Goal: Transaction & Acquisition: Purchase product/service

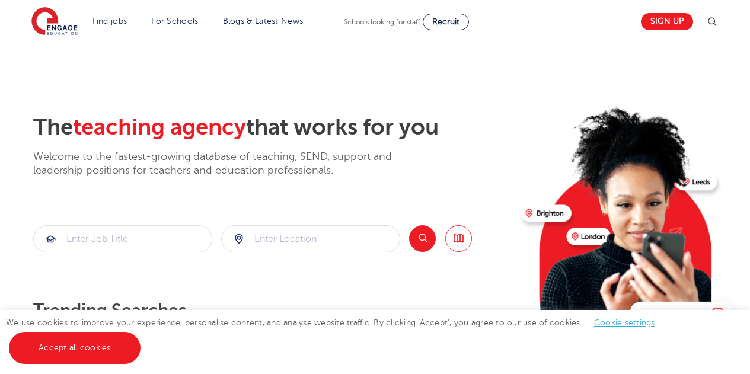
scroll to position [46, 0]
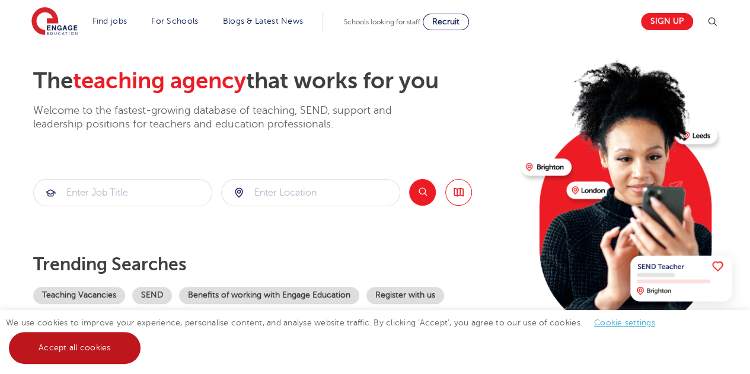
click at [91, 351] on link "Accept all cookies" at bounding box center [75, 348] width 132 height 32
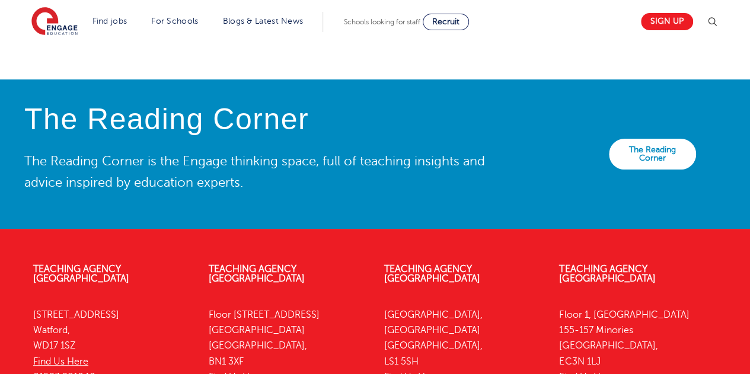
scroll to position [2383, 0]
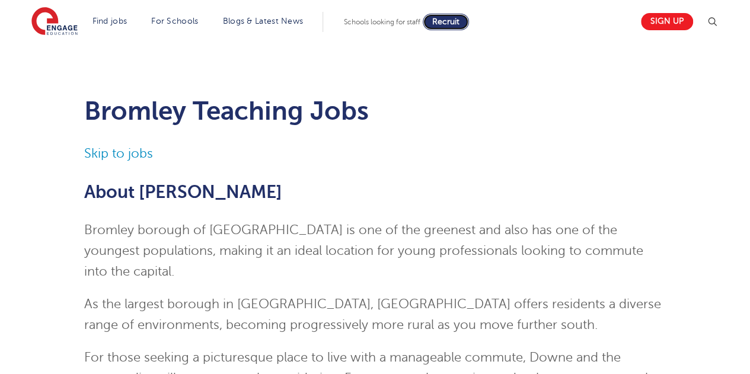
click at [455, 26] on link "Recruit" at bounding box center [446, 22] width 46 height 17
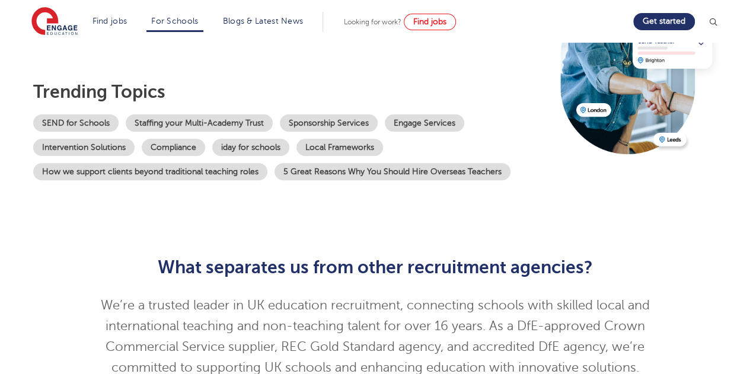
scroll to position [116, 0]
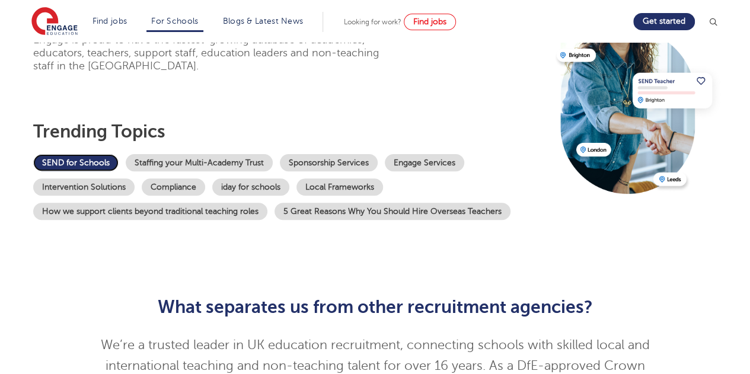
click at [87, 161] on link "SEND for Schools" at bounding box center [75, 162] width 85 height 17
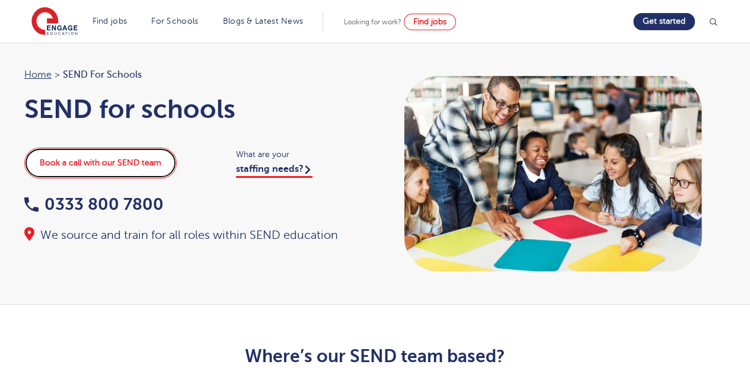
click at [111, 167] on link "Book a call with our SEND team" at bounding box center [100, 163] width 152 height 31
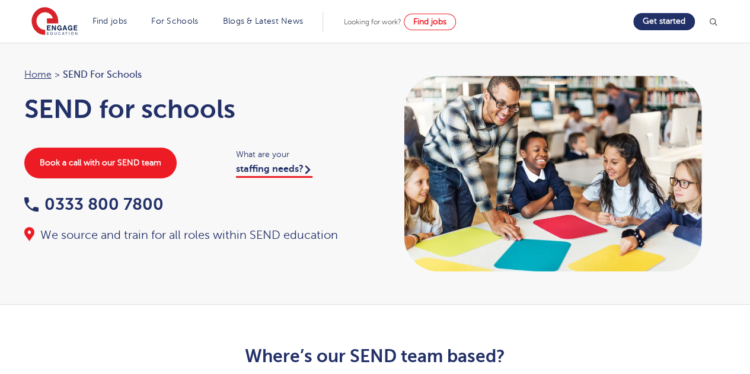
scroll to position [1, 0]
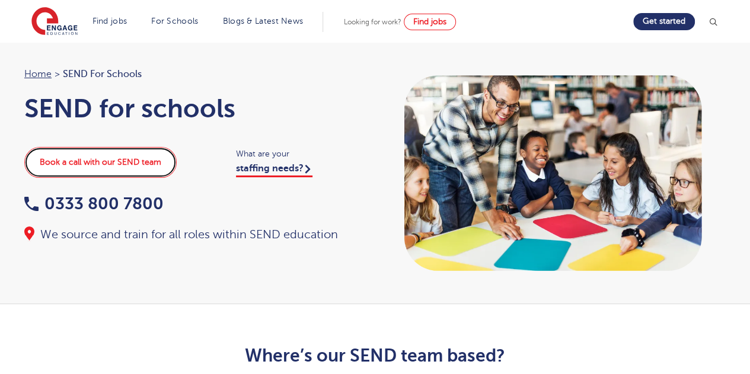
click at [108, 161] on link "Book a call with our SEND team" at bounding box center [100, 162] width 152 height 31
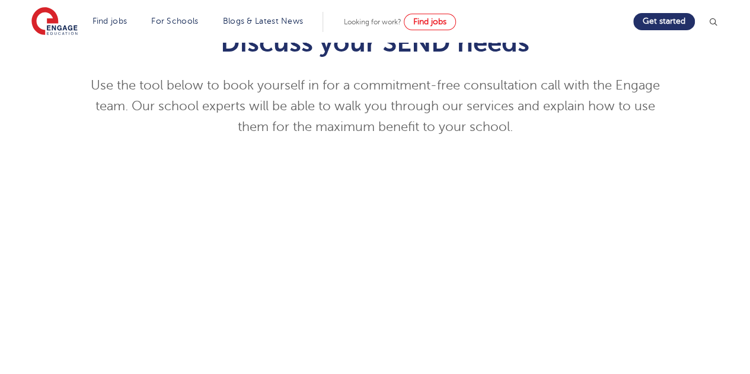
scroll to position [111, 0]
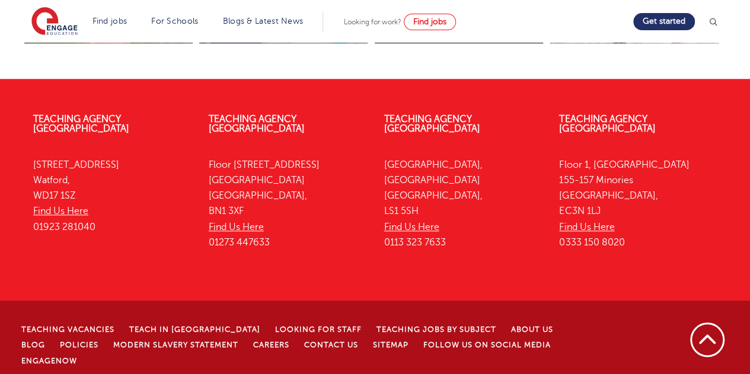
scroll to position [2753, 0]
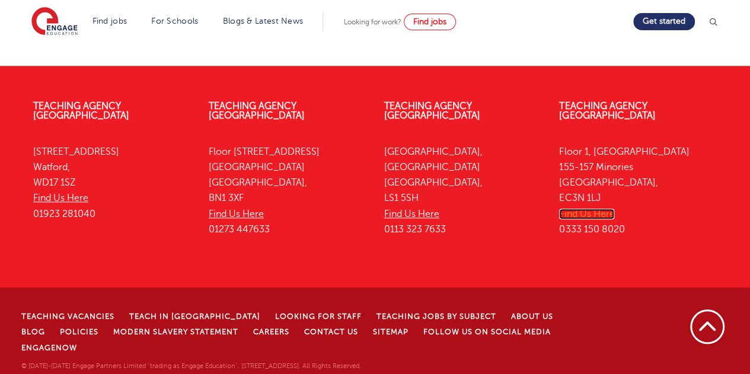
click at [598, 219] on link "Find Us Here" at bounding box center [586, 214] width 55 height 11
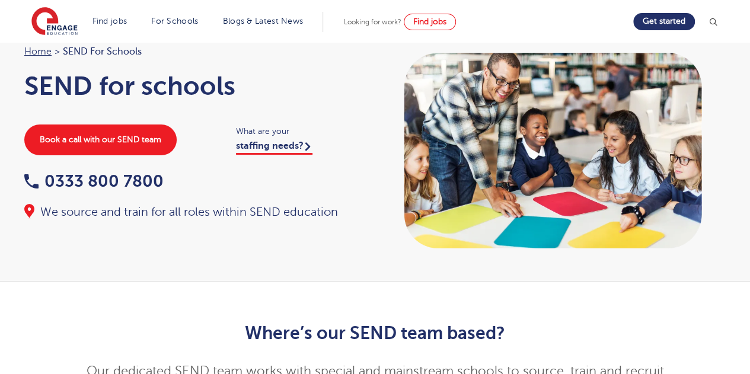
scroll to position [0, 0]
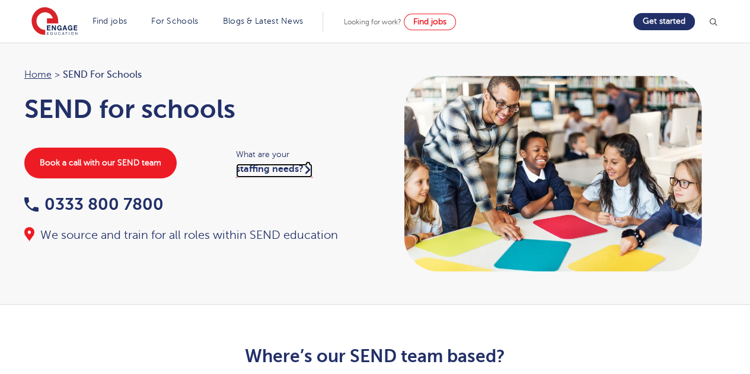
click at [282, 171] on link "staffing needs?" at bounding box center [274, 171] width 76 height 14
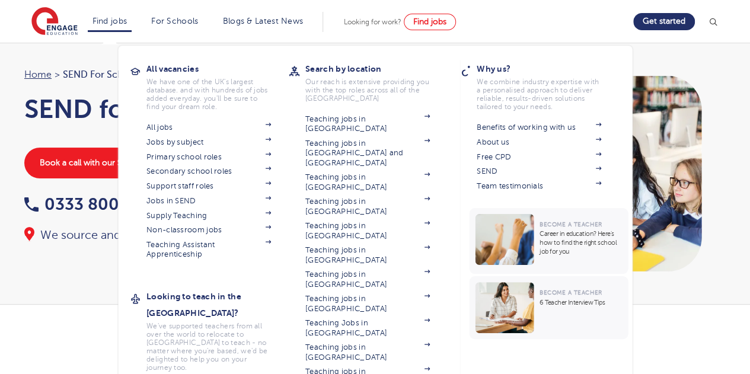
click at [127, 27] on li "Find jobs All vacancies We have one of the UK's largest database. and with hund…" at bounding box center [110, 22] width 44 height 20
click at [121, 21] on link "Find jobs" at bounding box center [109, 21] width 35 height 9
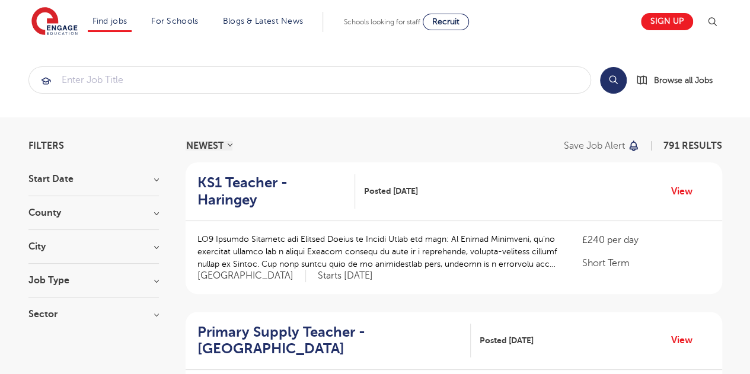
click at [149, 242] on h3 "City" at bounding box center [93, 246] width 130 height 9
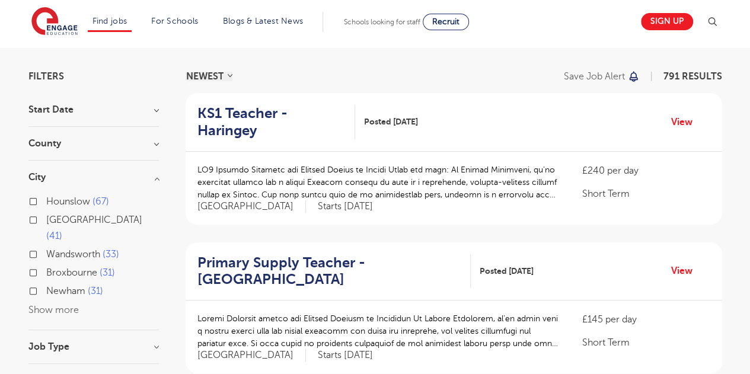
scroll to position [70, 0]
click at [69, 304] on button "Show more" at bounding box center [53, 309] width 50 height 11
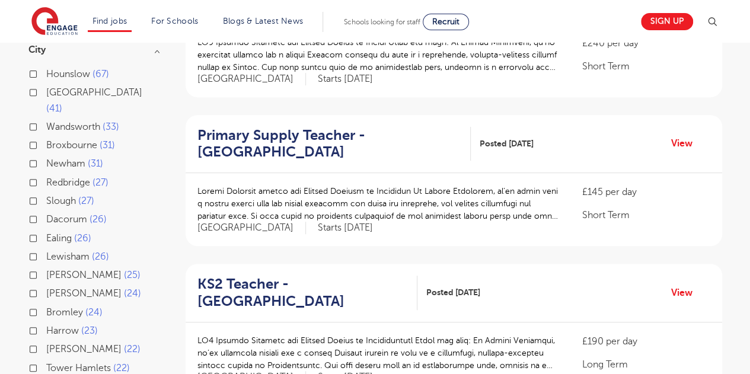
scroll to position [197, 0]
click at [46, 248] on label "Lewisham 26" at bounding box center [77, 255] width 63 height 15
click at [46, 251] on input "Lewisham 26" at bounding box center [50, 255] width 8 height 8
checkbox input "true"
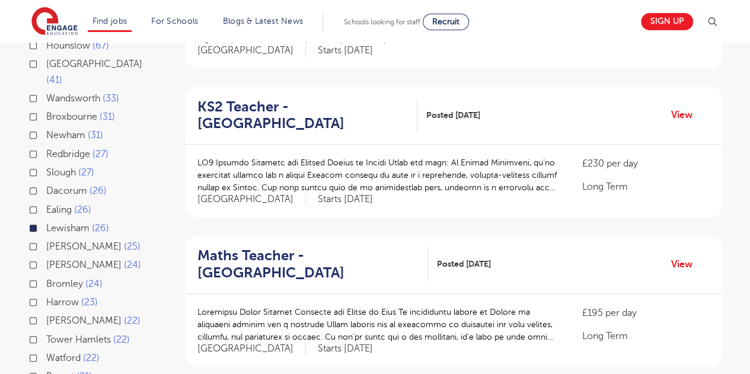
scroll to position [226, 0]
click at [46, 276] on label "Bromley 24" at bounding box center [74, 283] width 56 height 15
click at [46, 278] on input "Bromley 24" at bounding box center [50, 282] width 8 height 8
checkbox input "true"
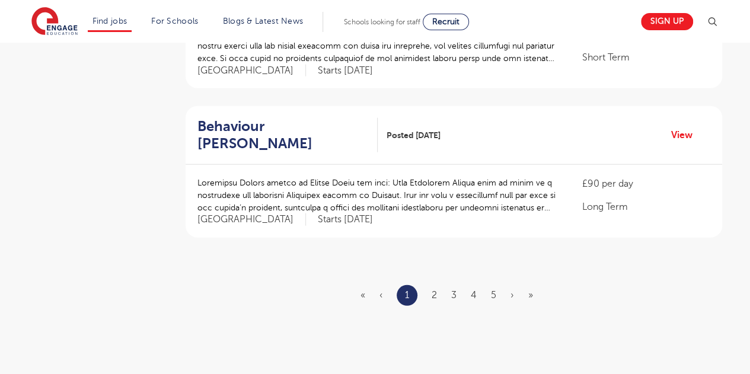
scroll to position [1402, 0]
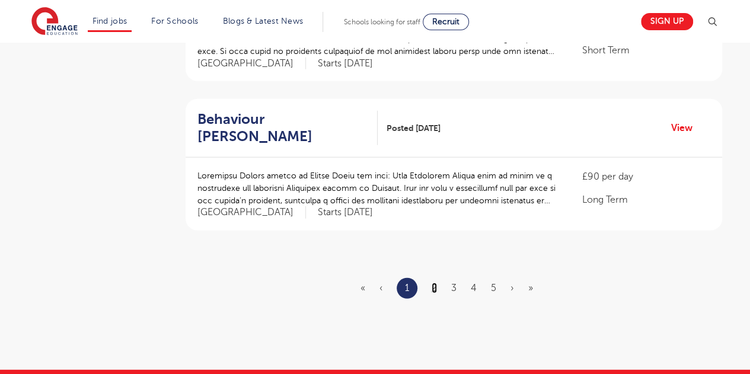
click at [436, 283] on link "2" at bounding box center [433, 288] width 5 height 11
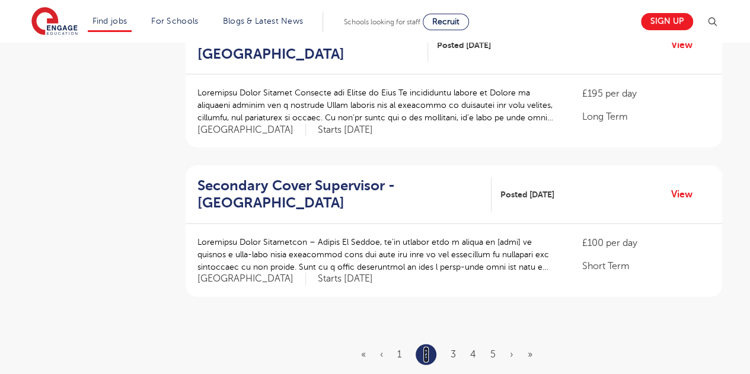
scroll to position [1338, 0]
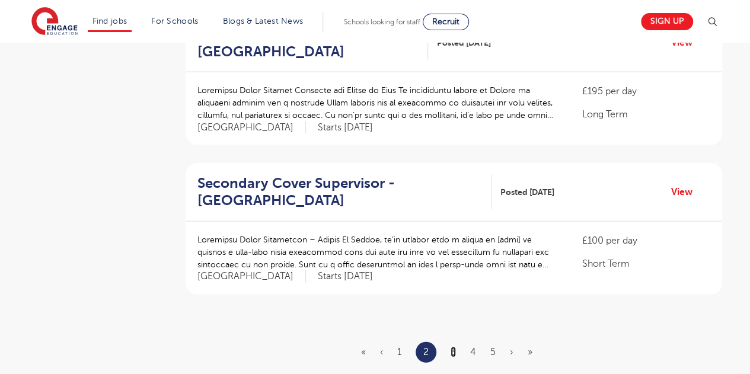
click at [452, 347] on link "3" at bounding box center [452, 352] width 5 height 11
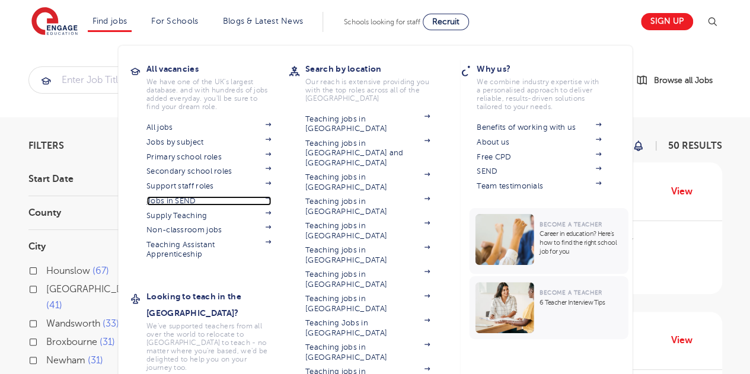
click at [191, 196] on link "Jobs in SEND" at bounding box center [208, 200] width 124 height 9
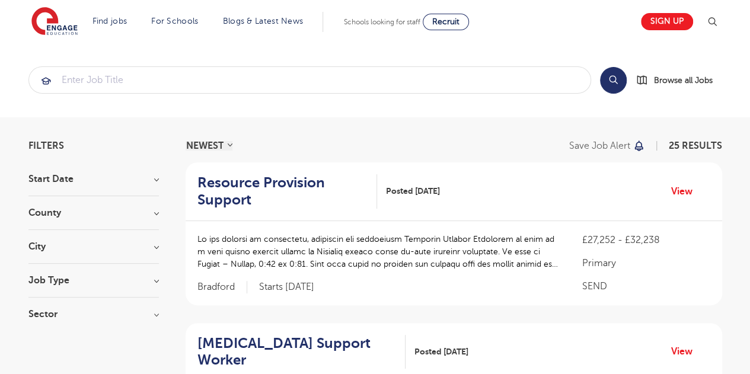
click at [154, 214] on h3 "County" at bounding box center [93, 212] width 130 height 9
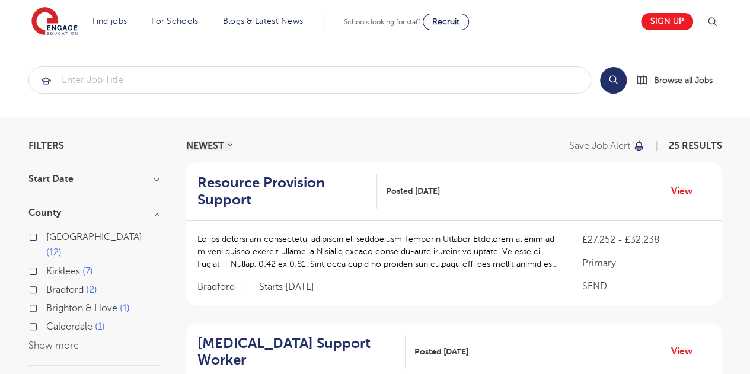
click at [59, 340] on button "Show more" at bounding box center [53, 345] width 50 height 11
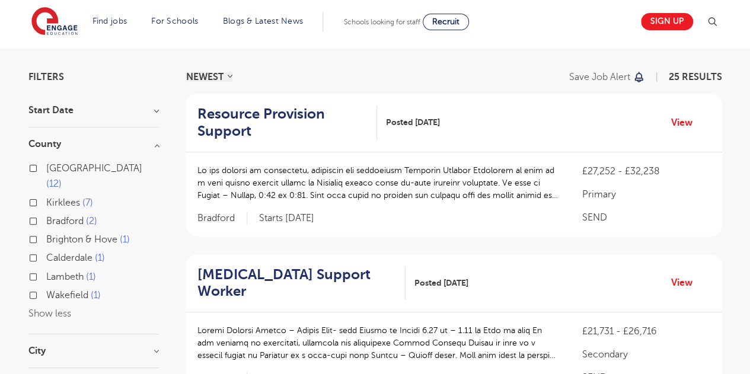
scroll to position [72, 0]
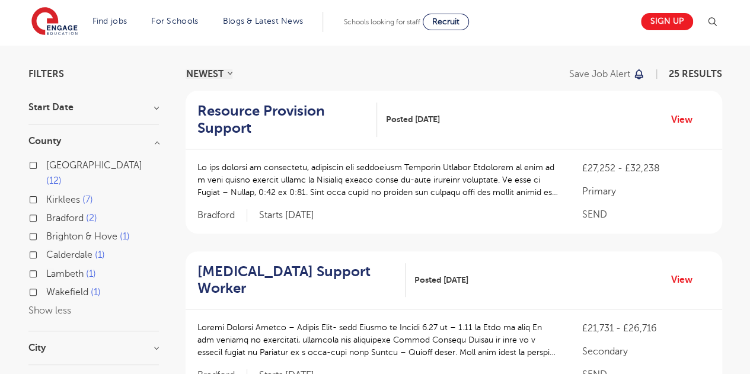
click at [46, 266] on label "Lambeth 1" at bounding box center [71, 273] width 50 height 15
click at [46, 268] on input "Lambeth 1" at bounding box center [50, 272] width 8 height 8
checkbox input "true"
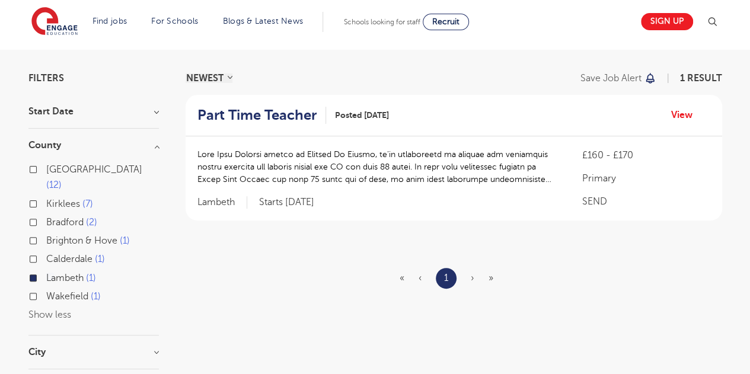
scroll to position [67, 0]
click at [686, 115] on link "View" at bounding box center [686, 115] width 30 height 15
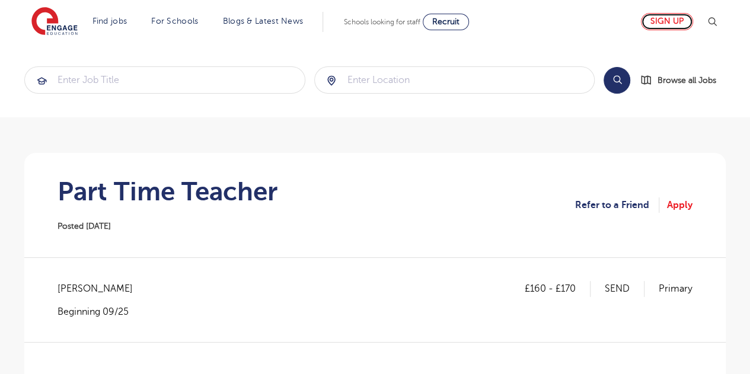
click at [674, 23] on link "Sign up" at bounding box center [667, 21] width 52 height 17
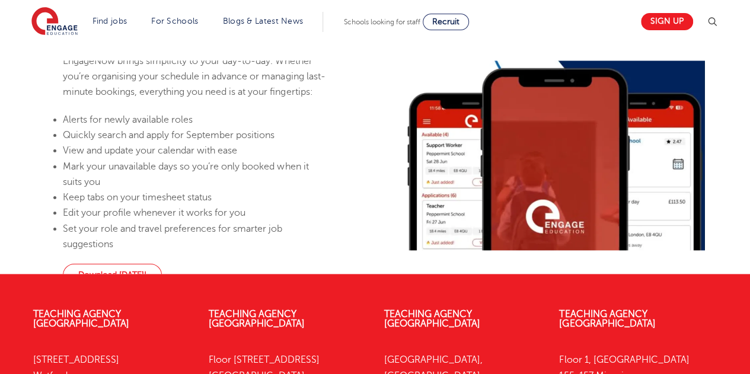
scroll to position [687, 0]
